Goal: Transaction & Acquisition: Download file/media

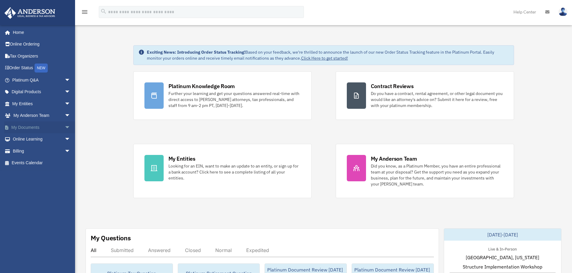
click at [65, 129] on span "arrow_drop_down" at bounding box center [71, 128] width 12 height 12
click at [32, 139] on link "Box" at bounding box center [43, 140] width 71 height 12
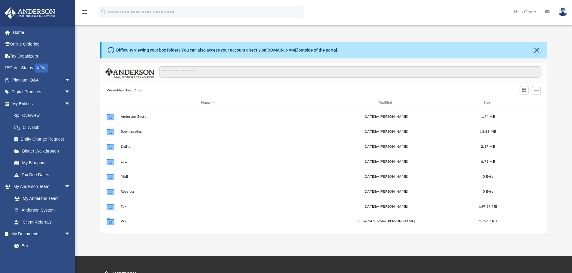
scroll to position [132, 442]
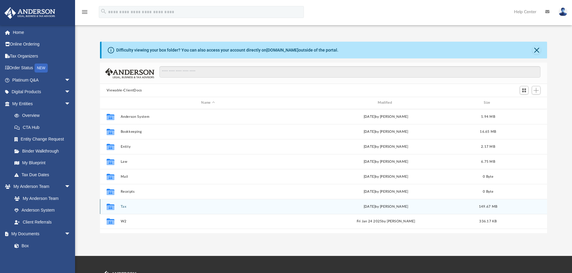
click at [125, 208] on button "Tax" at bounding box center [207, 207] width 175 height 4
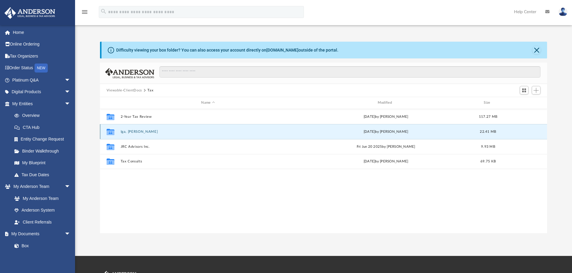
click at [131, 132] on button "Iga, [PERSON_NAME]" at bounding box center [207, 132] width 175 height 4
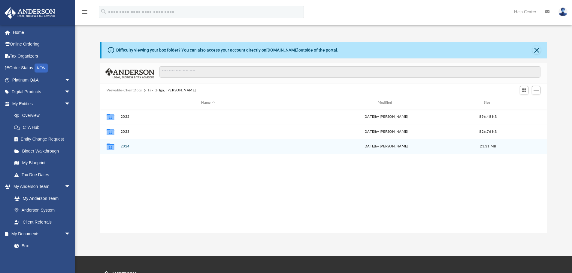
click at [125, 145] on button "2024" at bounding box center [207, 147] width 175 height 4
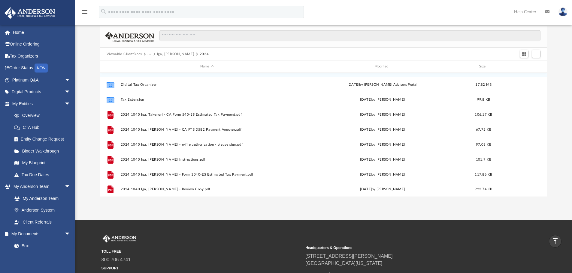
scroll to position [30, 0]
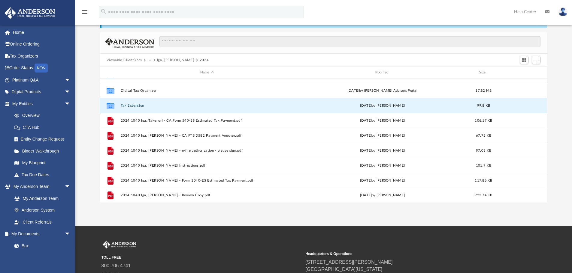
click at [134, 104] on button "Tax Extension" at bounding box center [206, 106] width 173 height 4
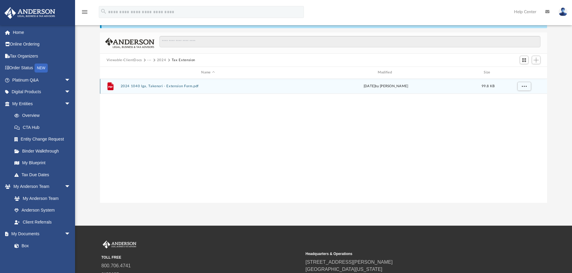
click at [148, 86] on button "2024 1040 Iga, Takenori - Extension Form.pdf" at bounding box center [207, 86] width 175 height 4
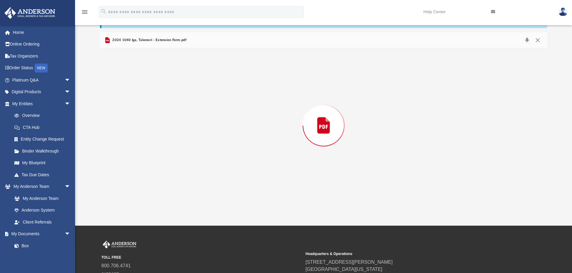
click at [148, 86] on div "Preview" at bounding box center [323, 125] width 447 height 155
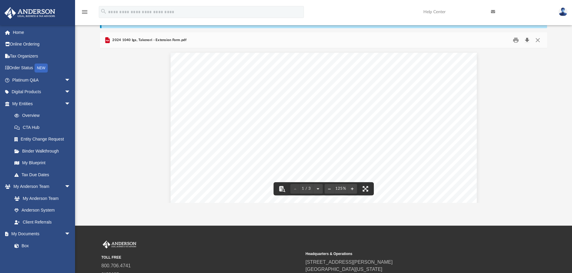
click at [525, 41] on button "Download" at bounding box center [526, 40] width 11 height 9
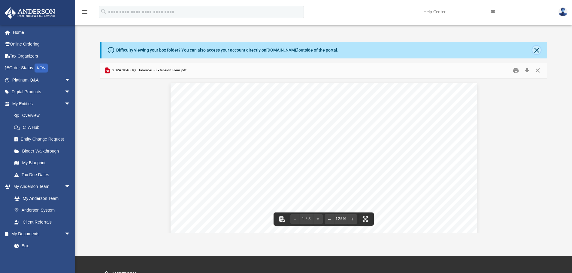
click at [535, 49] on button "Close" at bounding box center [536, 50] width 8 height 8
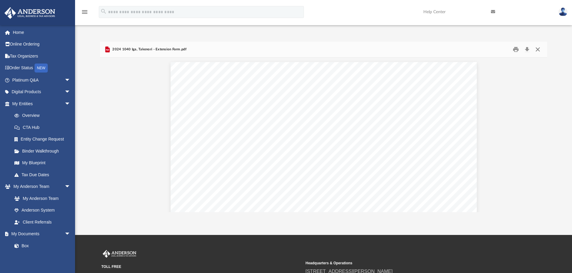
click at [538, 47] on button "Close" at bounding box center [537, 49] width 11 height 9
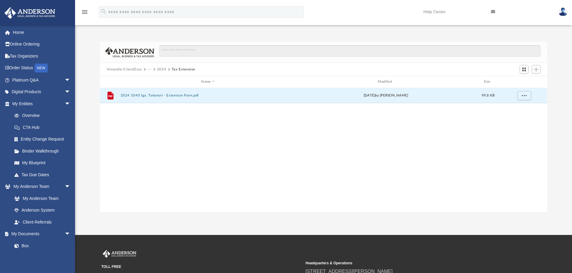
click at [179, 69] on button "Tax Extension" at bounding box center [183, 69] width 23 height 5
click at [163, 69] on button "2024" at bounding box center [161, 69] width 9 height 5
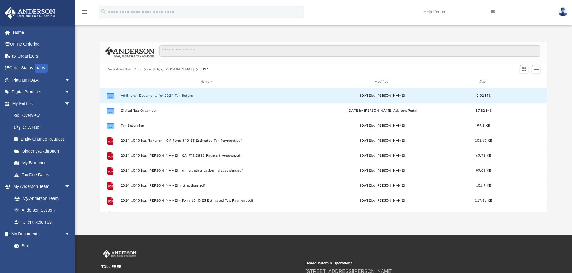
click at [166, 96] on button "Additional Documents for 2024 Tax Return" at bounding box center [206, 96] width 173 height 4
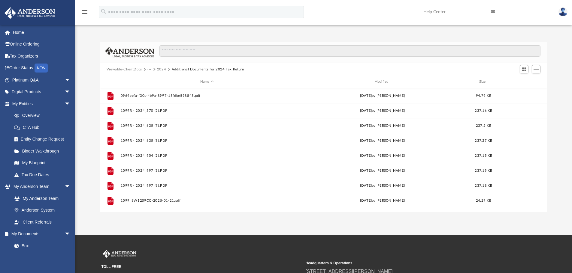
click at [162, 69] on button "2024" at bounding box center [161, 69] width 9 height 5
